Goal: Information Seeking & Learning: Learn about a topic

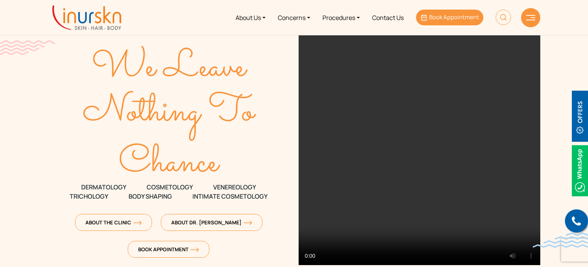
click at [450, 21] on link "Book Appointment" at bounding box center [449, 18] width 67 height 16
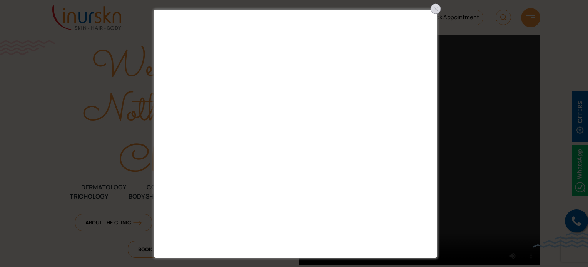
click at [437, 9] on div at bounding box center [435, 9] width 12 height 12
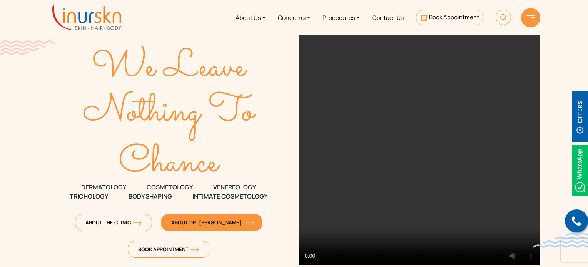
click at [220, 222] on span "About Dr. [PERSON_NAME]" at bounding box center [211, 222] width 81 height 7
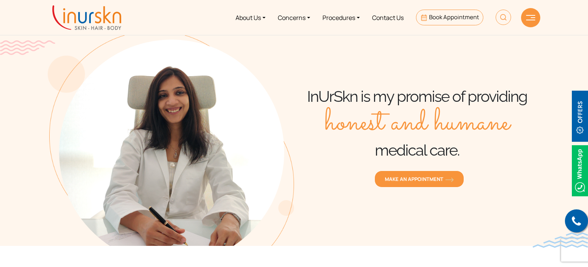
click at [580, 124] on img at bounding box center [580, 116] width 16 height 51
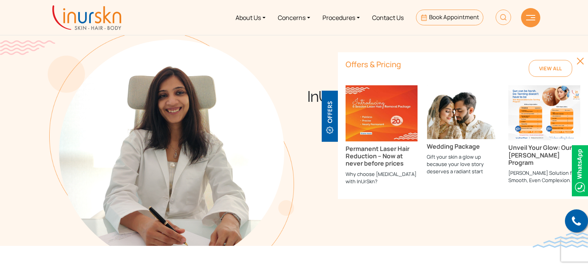
click at [582, 62] on img at bounding box center [580, 61] width 8 height 8
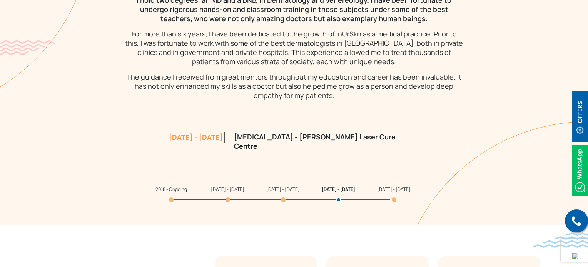
scroll to position [729, 0]
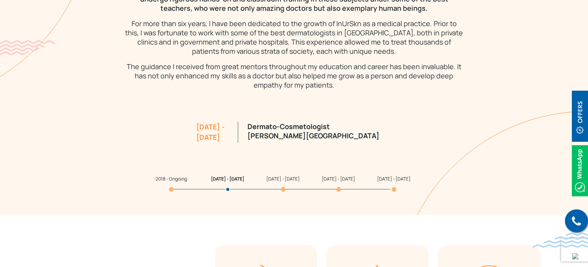
click at [223, 182] on span "[DATE] - [DATE]" at bounding box center [227, 179] width 33 height 7
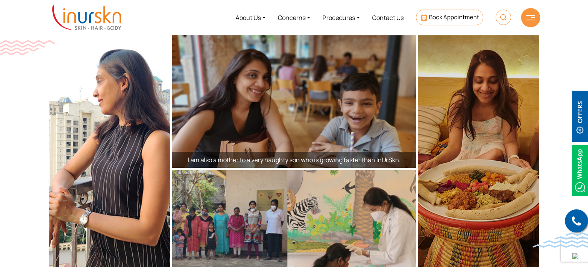
scroll to position [1335, 0]
